Goal: Task Accomplishment & Management: Use online tool/utility

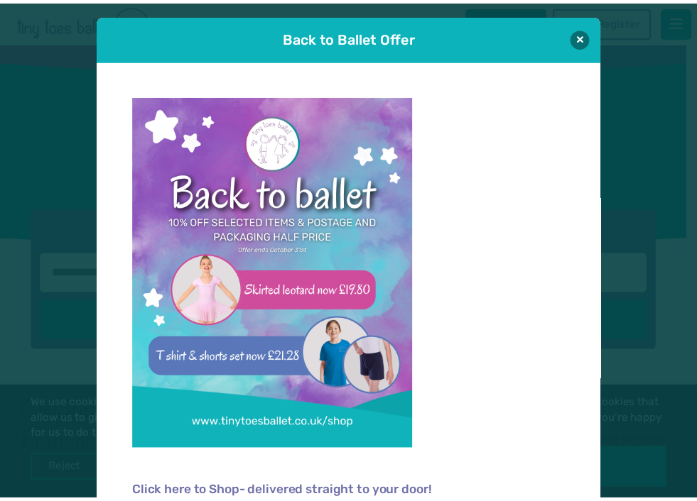
scroll to position [34, 0]
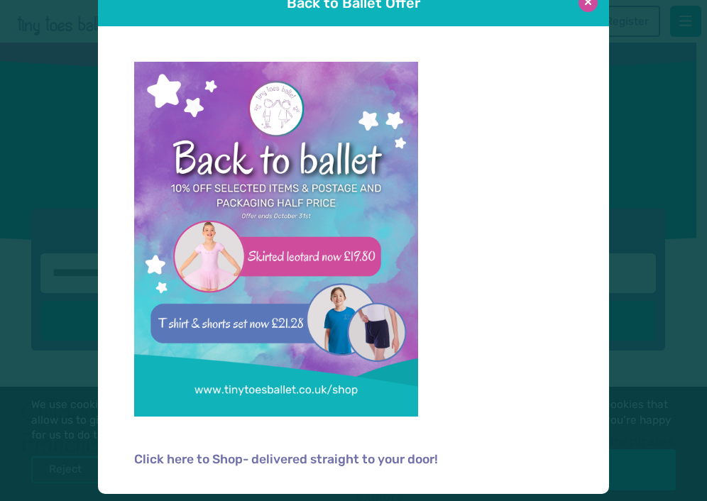
click at [581, 11] on button at bounding box center [588, 2] width 19 height 19
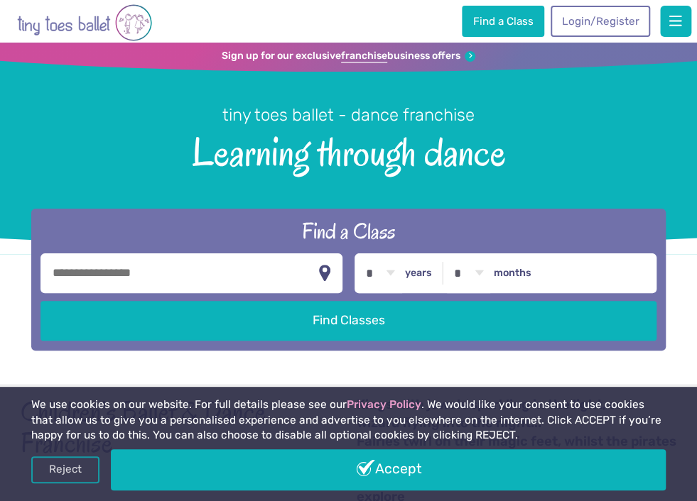
scroll to position [142, 0]
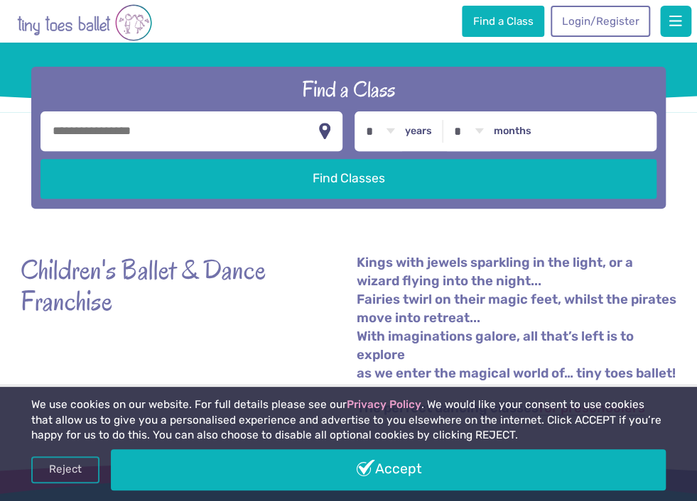
click at [183, 121] on input "text" at bounding box center [191, 132] width 302 height 40
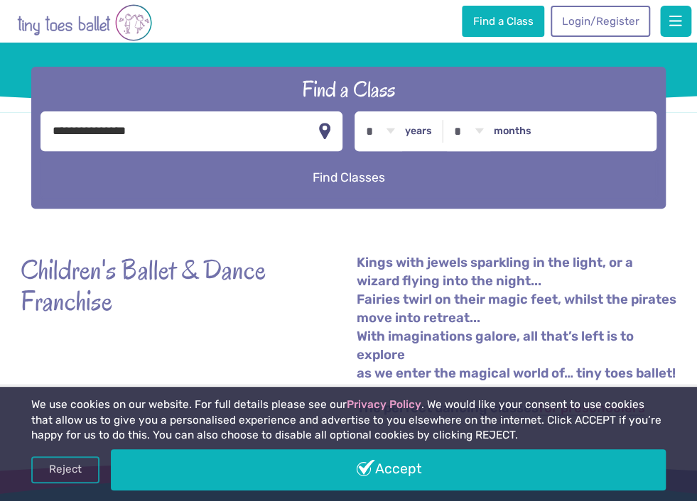
type input "**********"
click at [354, 178] on button "Find Classes" at bounding box center [348, 178] width 616 height 40
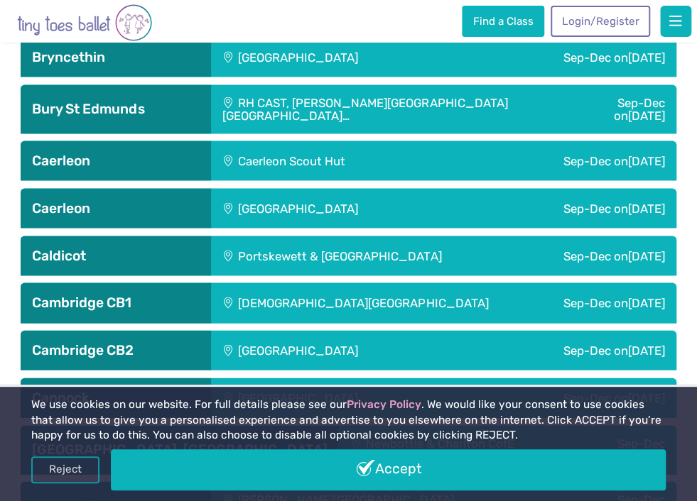
scroll to position [994, 0]
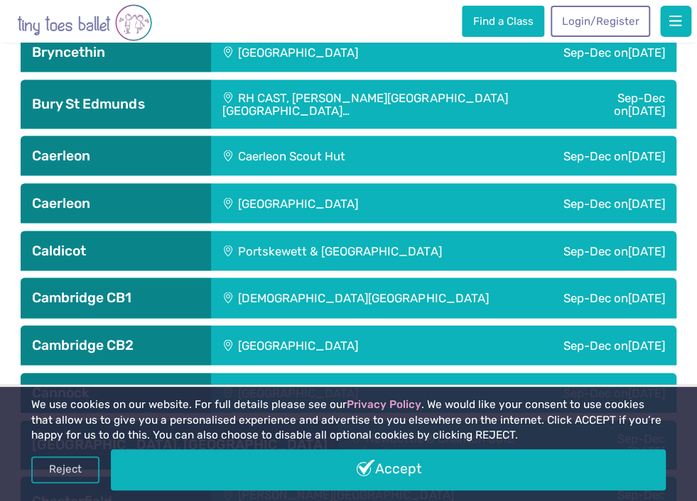
click at [342, 95] on div "RH CAST, Falconbury House Bury St Edmu…" at bounding box center [388, 104] width 355 height 49
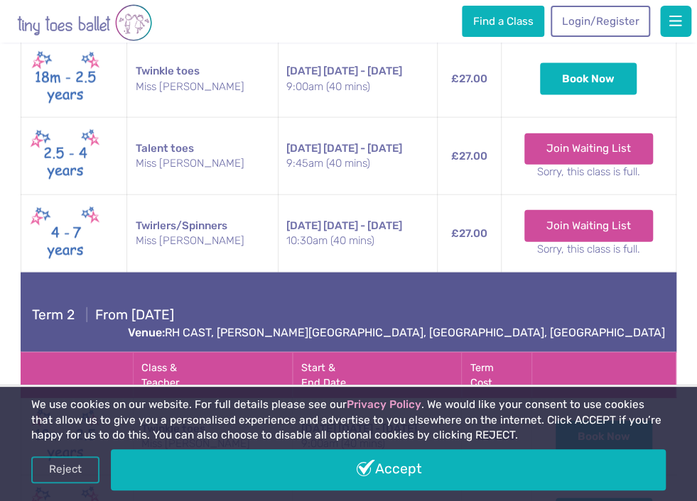
scroll to position [1065, 0]
